Goal: Transaction & Acquisition: Purchase product/service

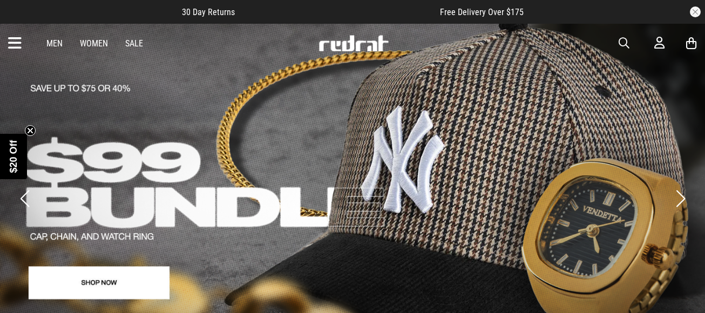
click at [15, 46] on icon at bounding box center [14, 44] width 13 height 18
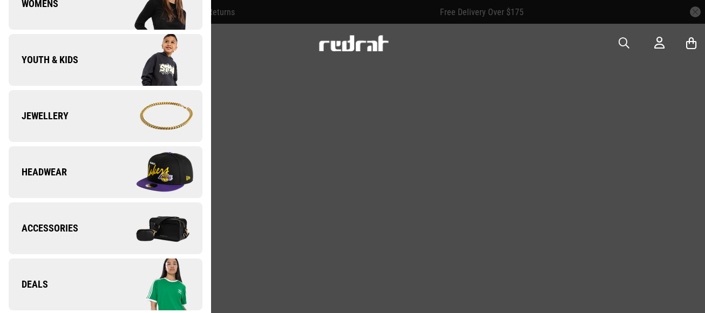
scroll to position [252, 0]
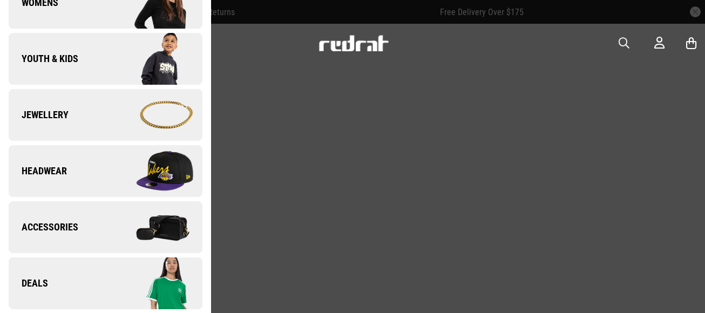
click at [50, 124] on link "Jewellery" at bounding box center [106, 115] width 194 height 52
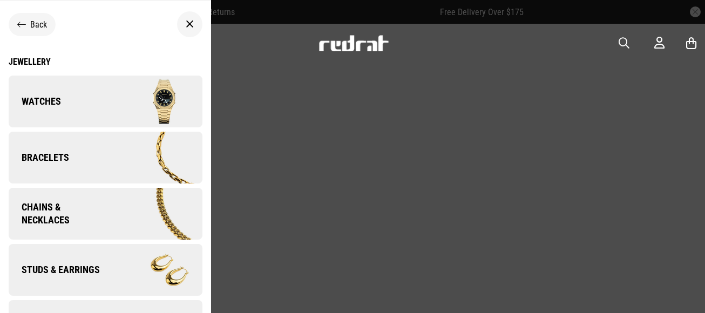
click at [52, 117] on link "Watches" at bounding box center [106, 102] width 194 height 52
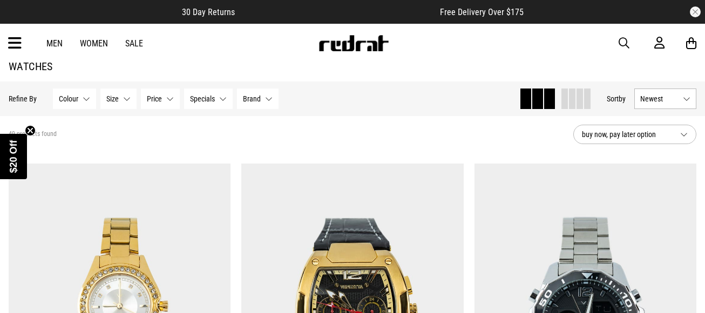
scroll to position [25, 0]
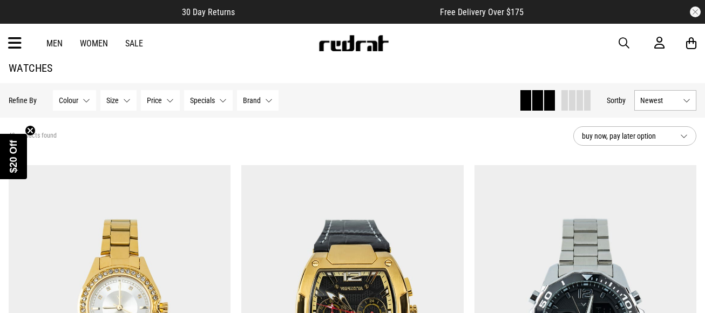
click at [168, 102] on button "Price None selected" at bounding box center [160, 100] width 39 height 21
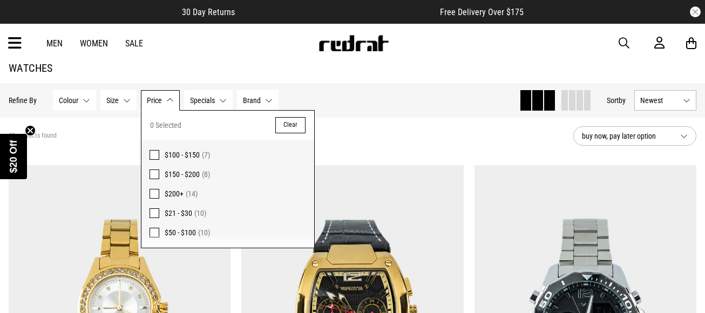
click at [171, 190] on span "$200+" at bounding box center [174, 193] width 19 height 9
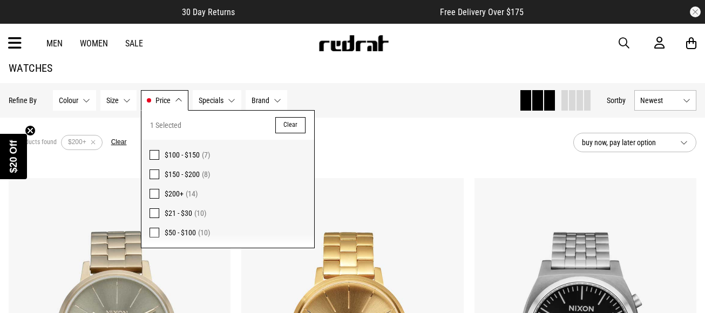
click at [367, 145] on div "14 products found Active Filters $200+ Clear" at bounding box center [287, 142] width 556 height 32
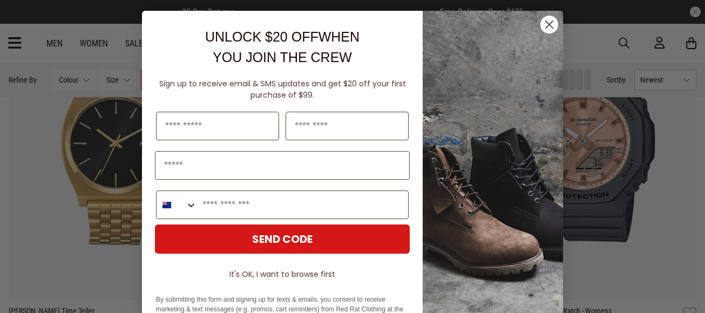
click at [549, 31] on circle "Close dialog" at bounding box center [549, 25] width 18 height 18
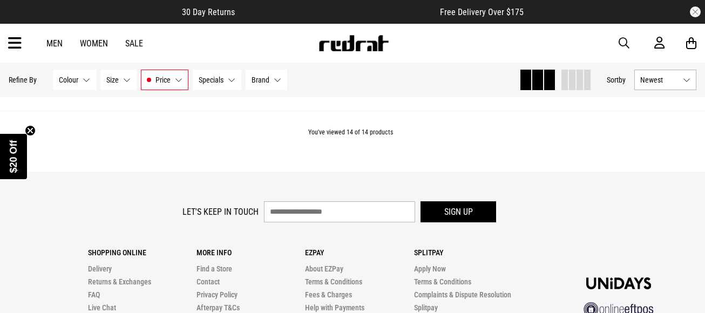
scroll to position [2061, 0]
click at [59, 44] on link "Men" at bounding box center [54, 43] width 16 height 10
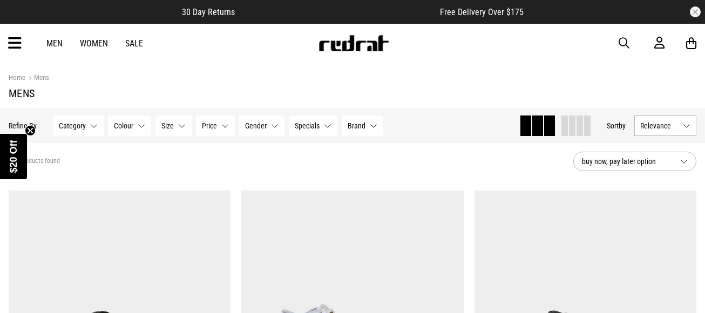
click at [172, 128] on span "Size" at bounding box center [167, 125] width 12 height 9
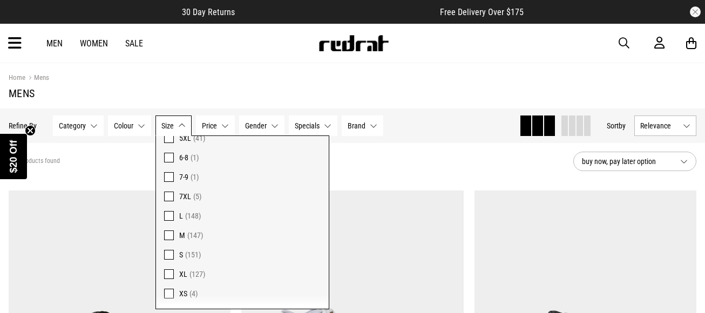
scroll to position [721, 0]
click at [203, 41] on div "Men Women Sale Sign in New Back Footwear Back Mens Back Womens Back Youth & Kid…" at bounding box center [352, 43] width 705 height 39
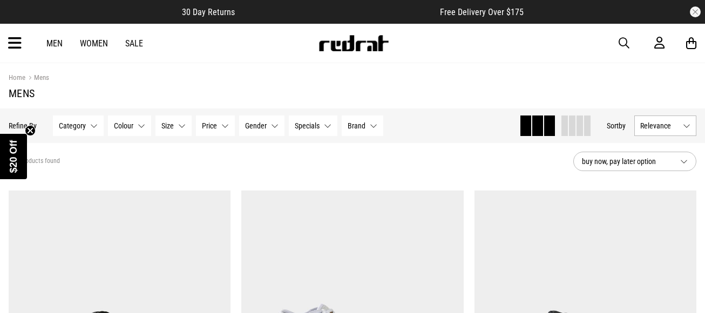
click at [57, 39] on link "Men" at bounding box center [54, 43] width 16 height 10
click at [180, 125] on button "Size None selected" at bounding box center [173, 125] width 36 height 21
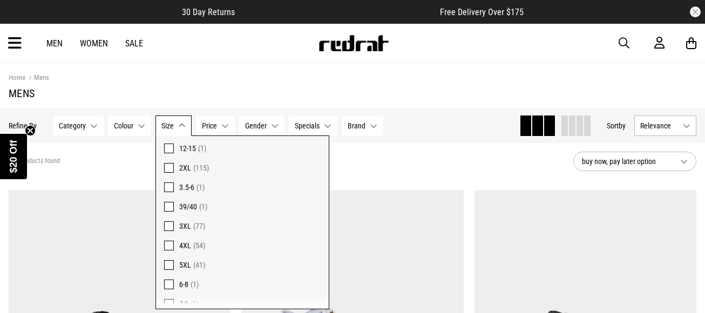
scroll to position [605, 0]
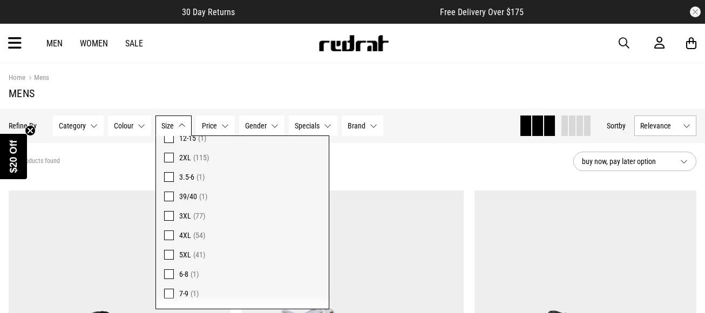
click at [186, 234] on span "4XL" at bounding box center [185, 235] width 12 height 9
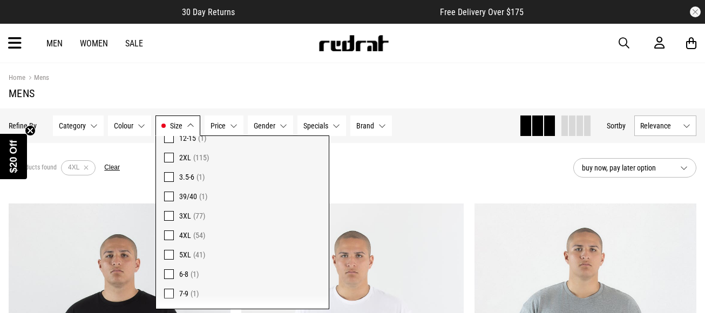
click at [194, 84] on section "Home Mens Mens" at bounding box center [352, 85] width 687 height 45
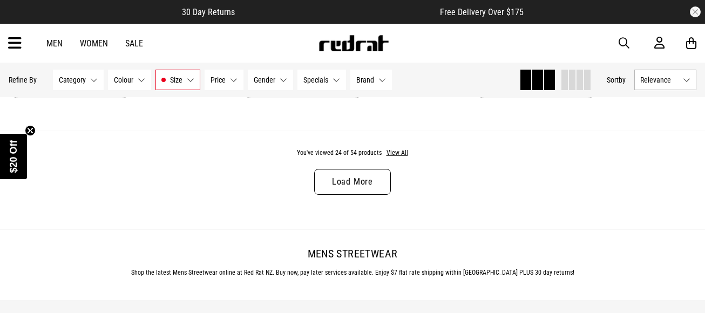
scroll to position [3211, 0]
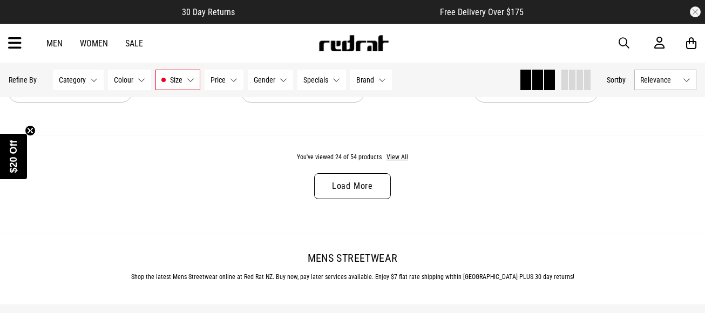
click at [366, 178] on link "Load More" at bounding box center [352, 186] width 77 height 26
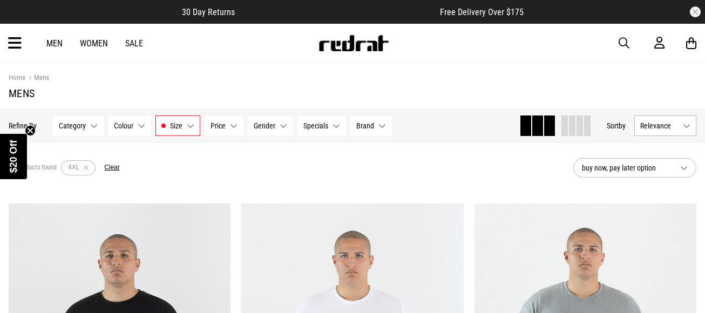
click at [286, 128] on button "Gender None selected" at bounding box center [270, 125] width 45 height 21
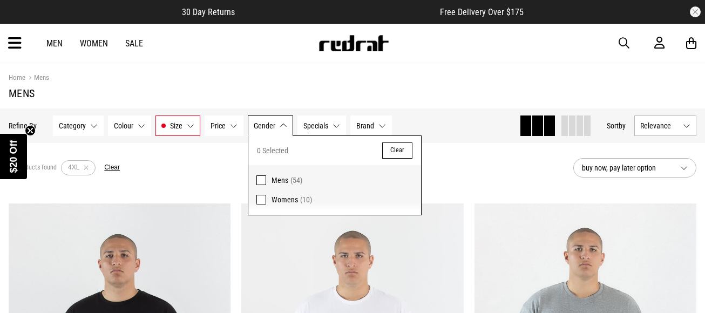
click at [219, 166] on div "54 products found Active Filters 4XL Clear" at bounding box center [287, 168] width 556 height 32
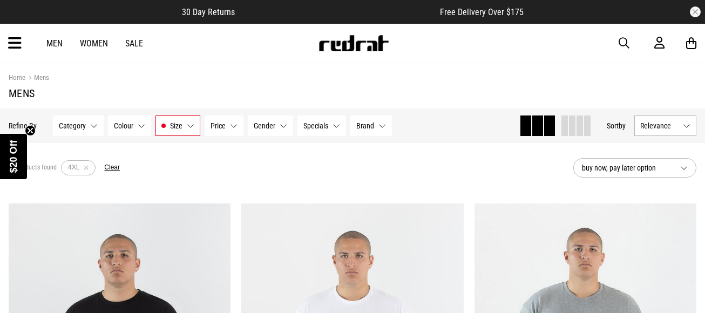
click at [189, 129] on button "Size 4XL" at bounding box center [177, 125] width 45 height 21
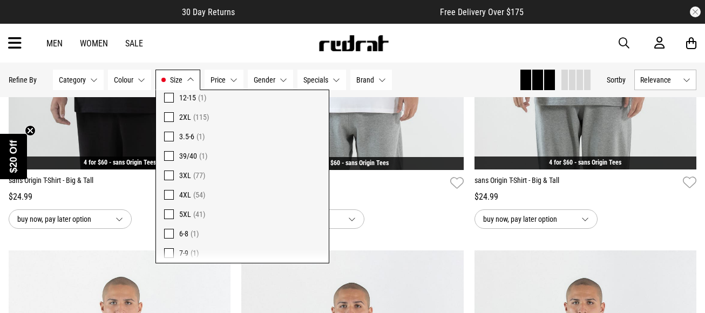
scroll to position [584, 0]
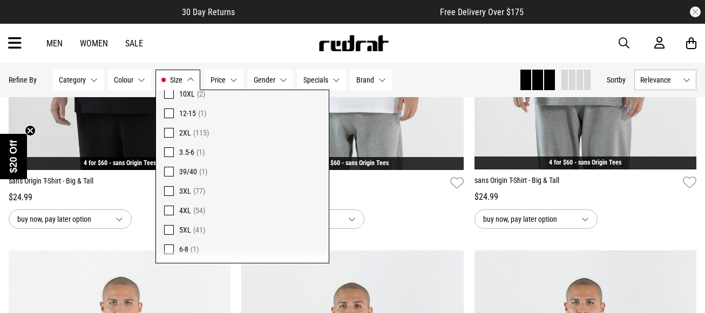
click at [94, 84] on button "Category None selected" at bounding box center [78, 80] width 51 height 21
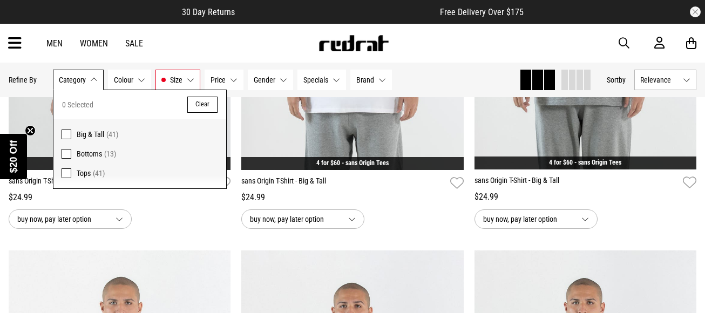
click at [96, 130] on span "Big & Tall" at bounding box center [91, 134] width 28 height 9
click at [151, 53] on div "Men Women Sale Sign in New Back Footwear Back Mens Back Womens Back Youth & Kid…" at bounding box center [352, 43] width 705 height 39
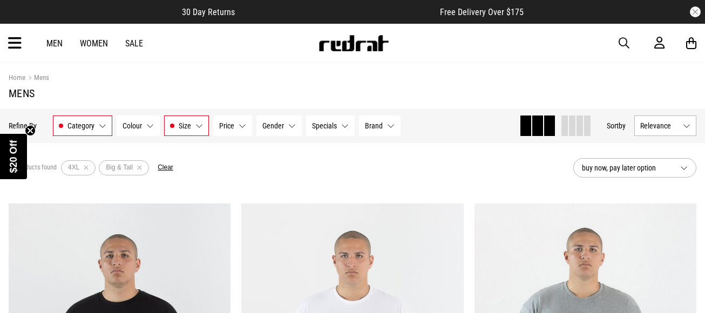
click at [137, 46] on link "Sale" at bounding box center [134, 43] width 18 height 10
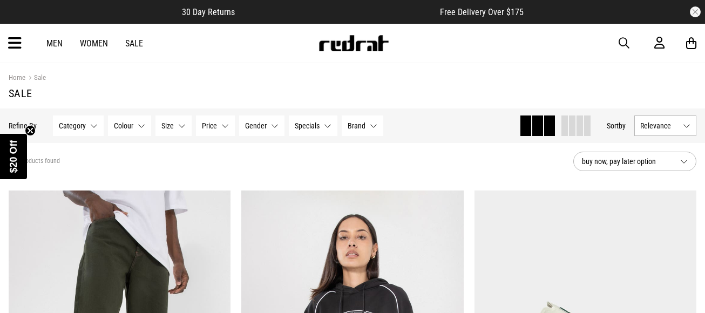
click at [96, 124] on button "Category None selected" at bounding box center [78, 125] width 51 height 21
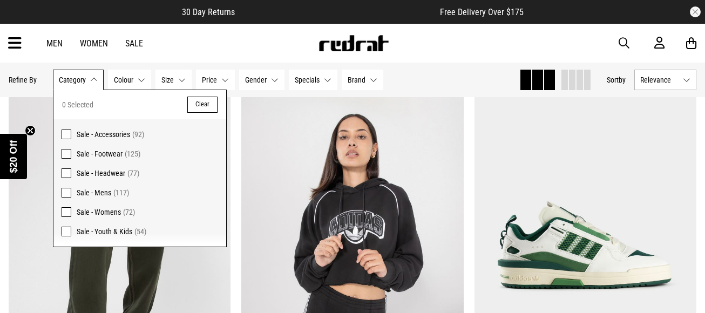
scroll to position [70, 0]
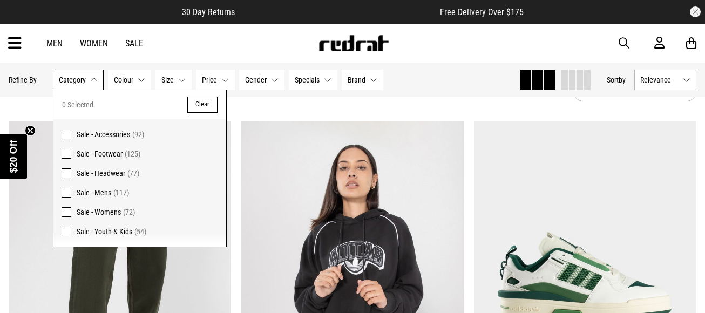
click at [87, 84] on button "Category None selected" at bounding box center [78, 80] width 51 height 21
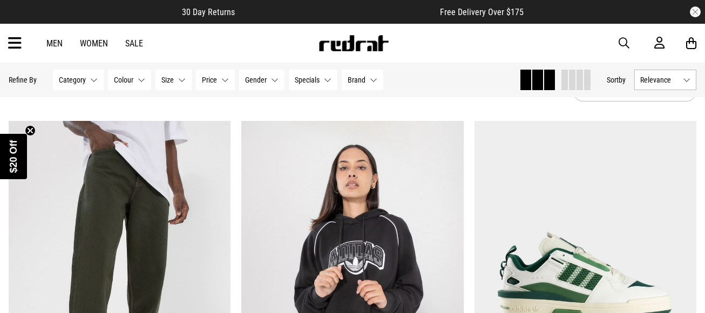
click at [169, 78] on span "Size" at bounding box center [167, 80] width 12 height 9
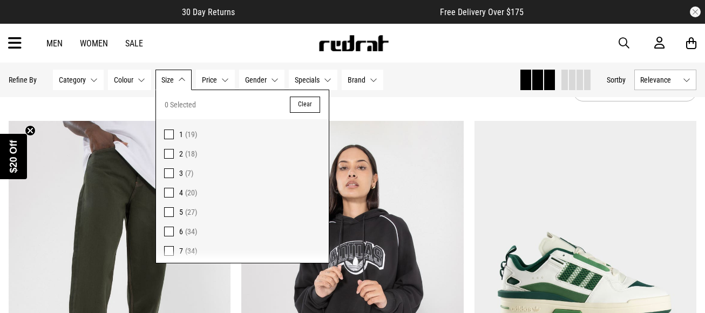
click at [169, 78] on span "Size" at bounding box center [167, 80] width 12 height 9
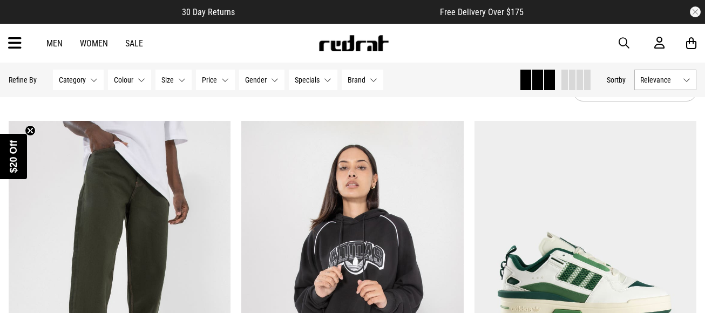
click at [169, 78] on span "Size" at bounding box center [167, 80] width 12 height 9
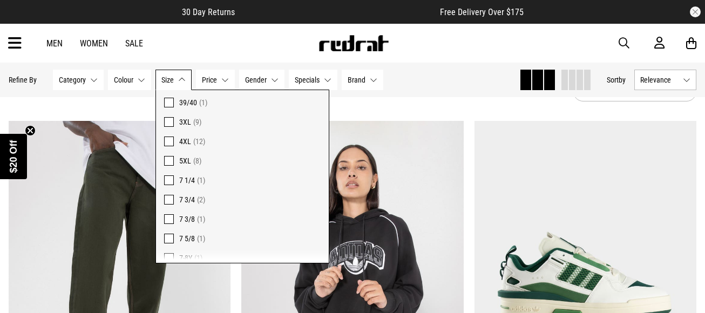
scroll to position [499, 0]
click at [193, 142] on span "(12)" at bounding box center [199, 141] width 12 height 9
